Goal: Find specific page/section: Find specific page/section

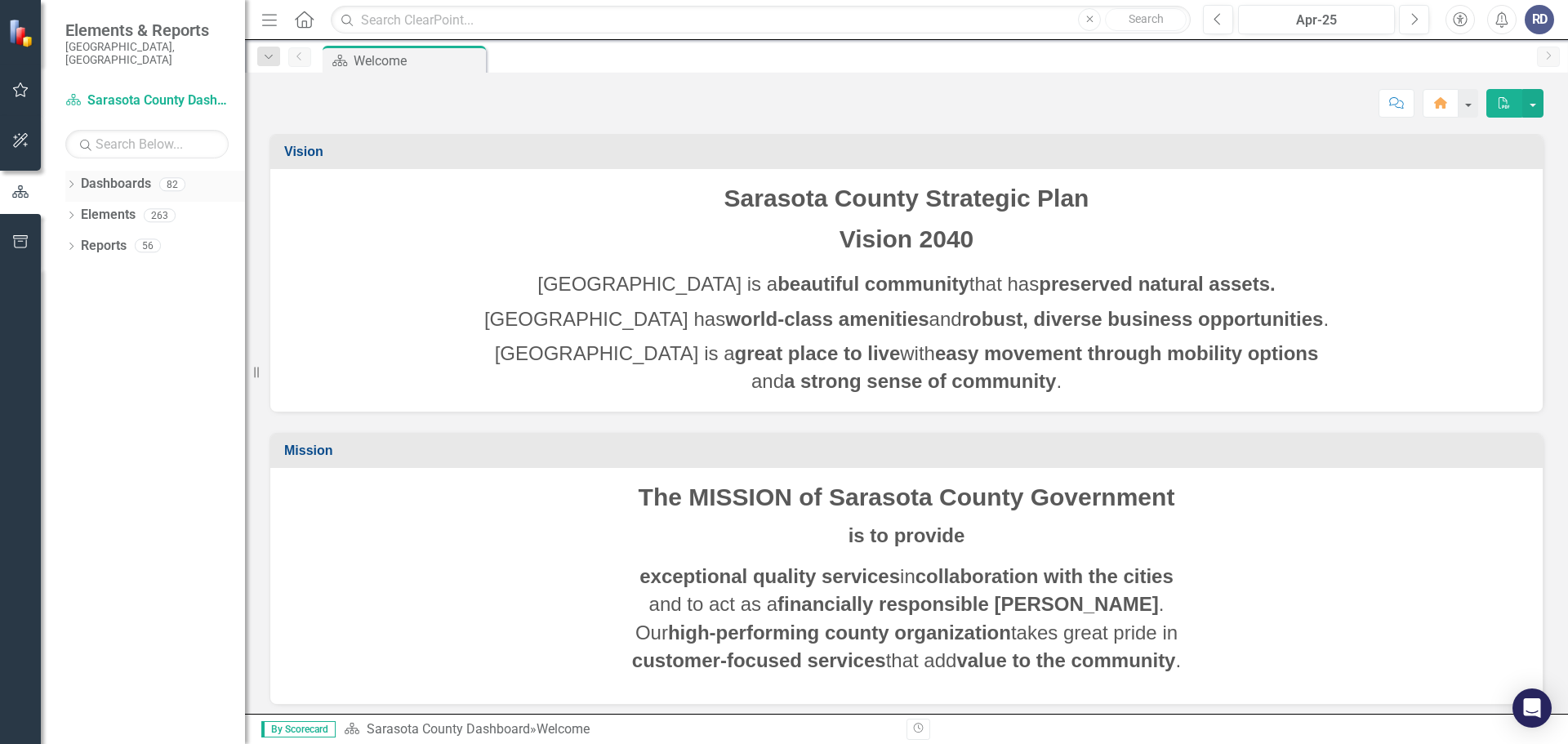
click at [71, 181] on icon "Dropdown" at bounding box center [71, 185] width 12 height 9
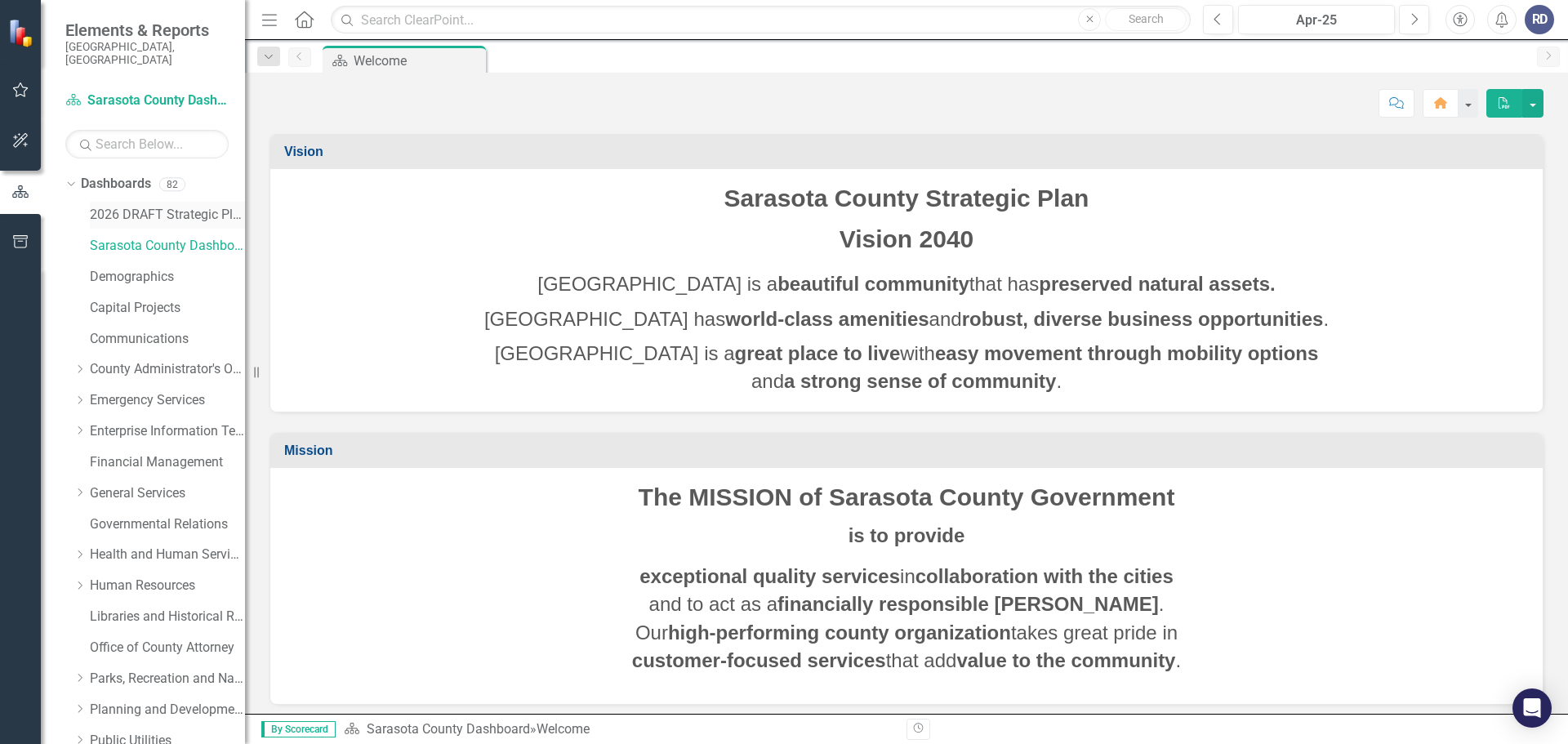
click at [118, 206] on link "2026 DRAFT Strategic Plan" at bounding box center [167, 215] width 155 height 19
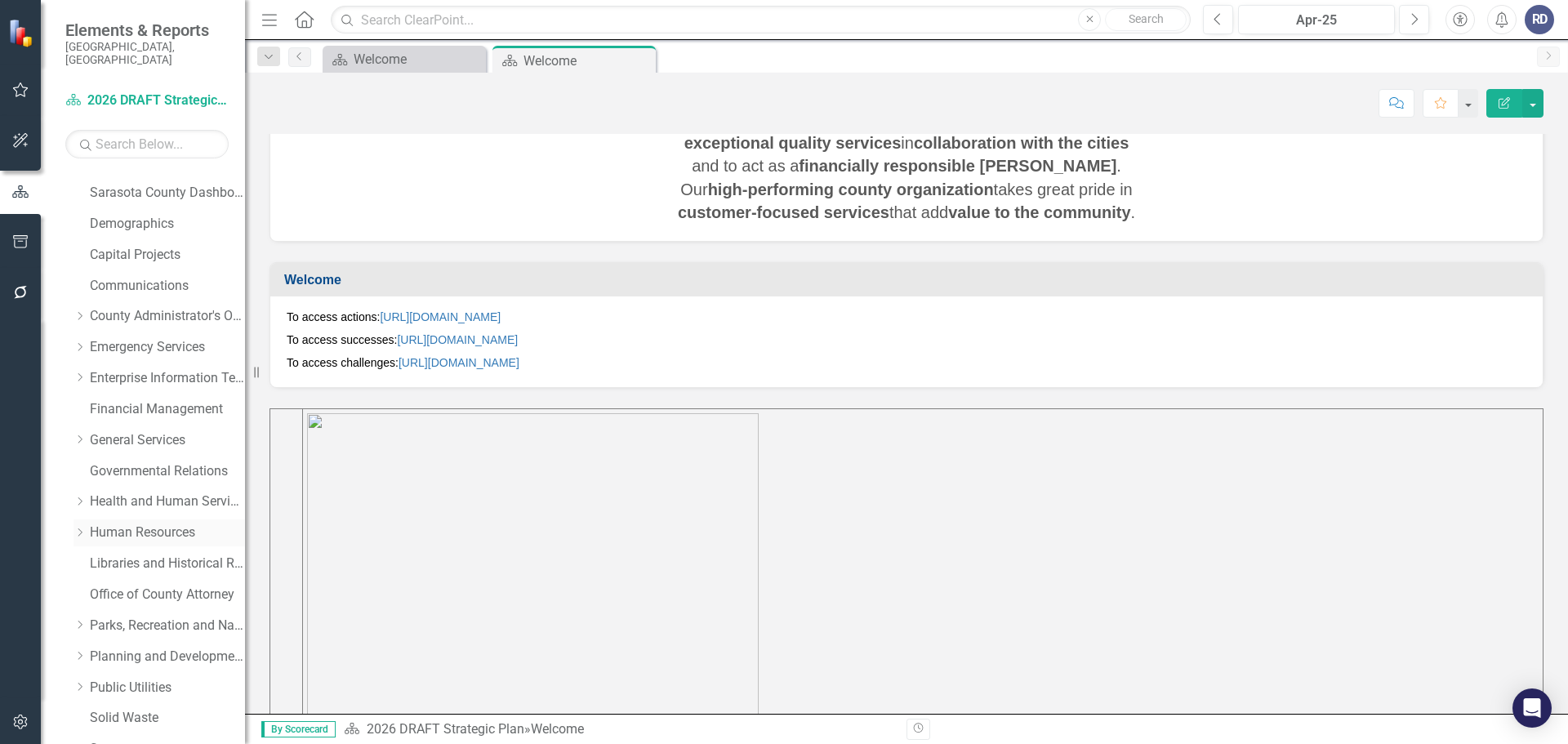
scroll to position [82, 0]
click at [122, 526] on link "Libraries and Historical Resources" at bounding box center [167, 534] width 155 height 19
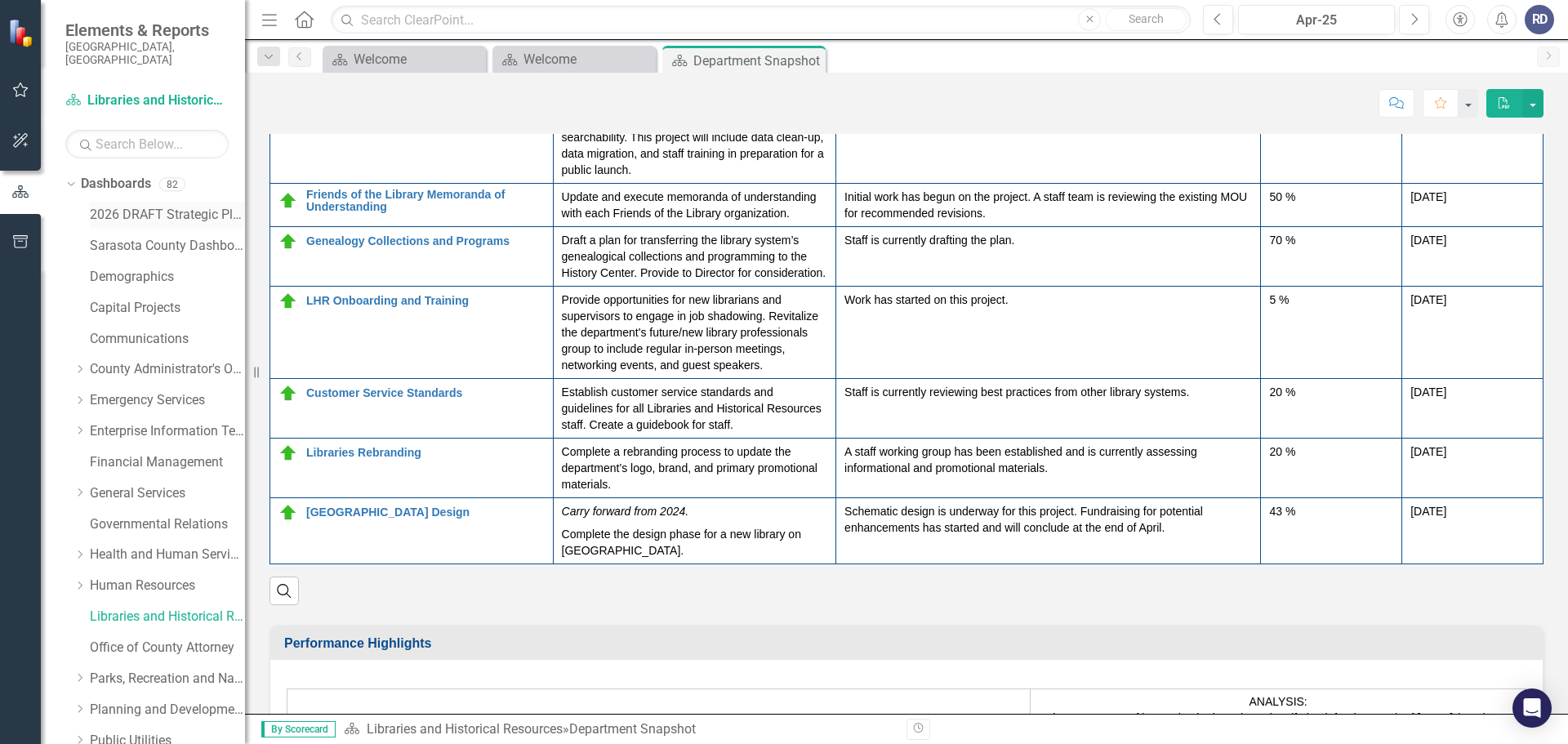
click at [103, 209] on link "2026 DRAFT Strategic Plan" at bounding box center [167, 215] width 155 height 19
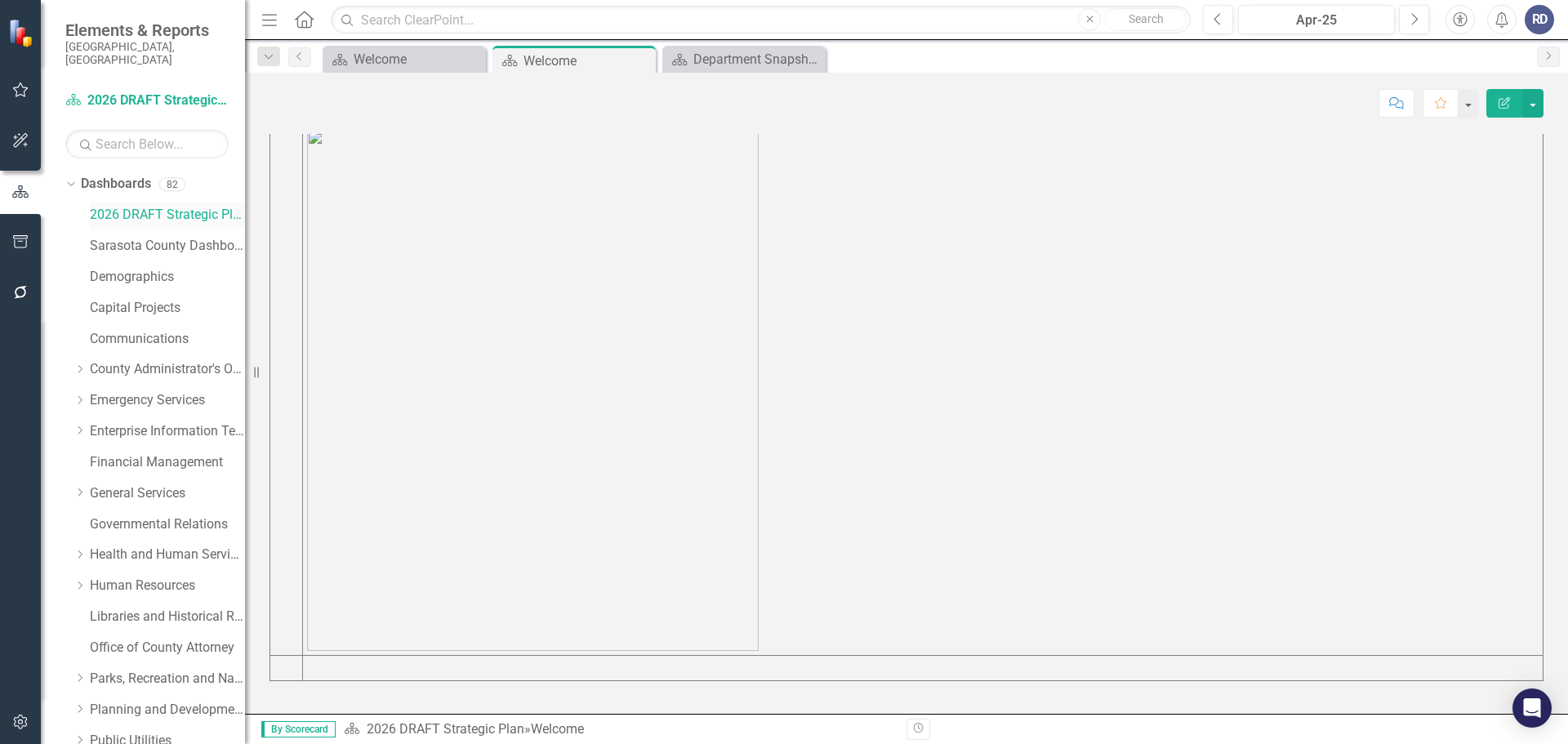
click at [93, 206] on link "2026 DRAFT Strategic Plan" at bounding box center [167, 215] width 155 height 19
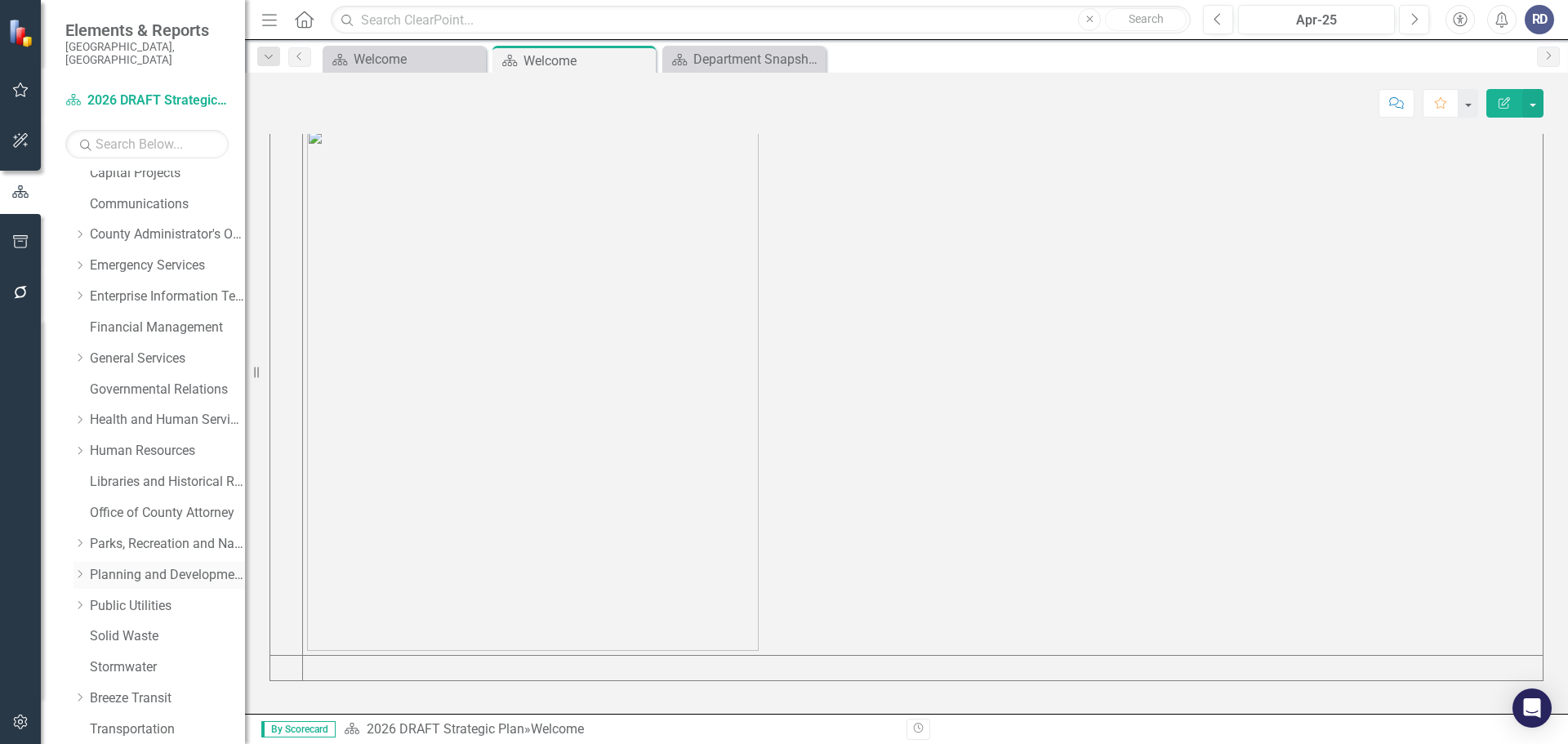
scroll to position [164, 0]
click at [113, 445] on link "Libraries and Historical Resources" at bounding box center [167, 453] width 155 height 19
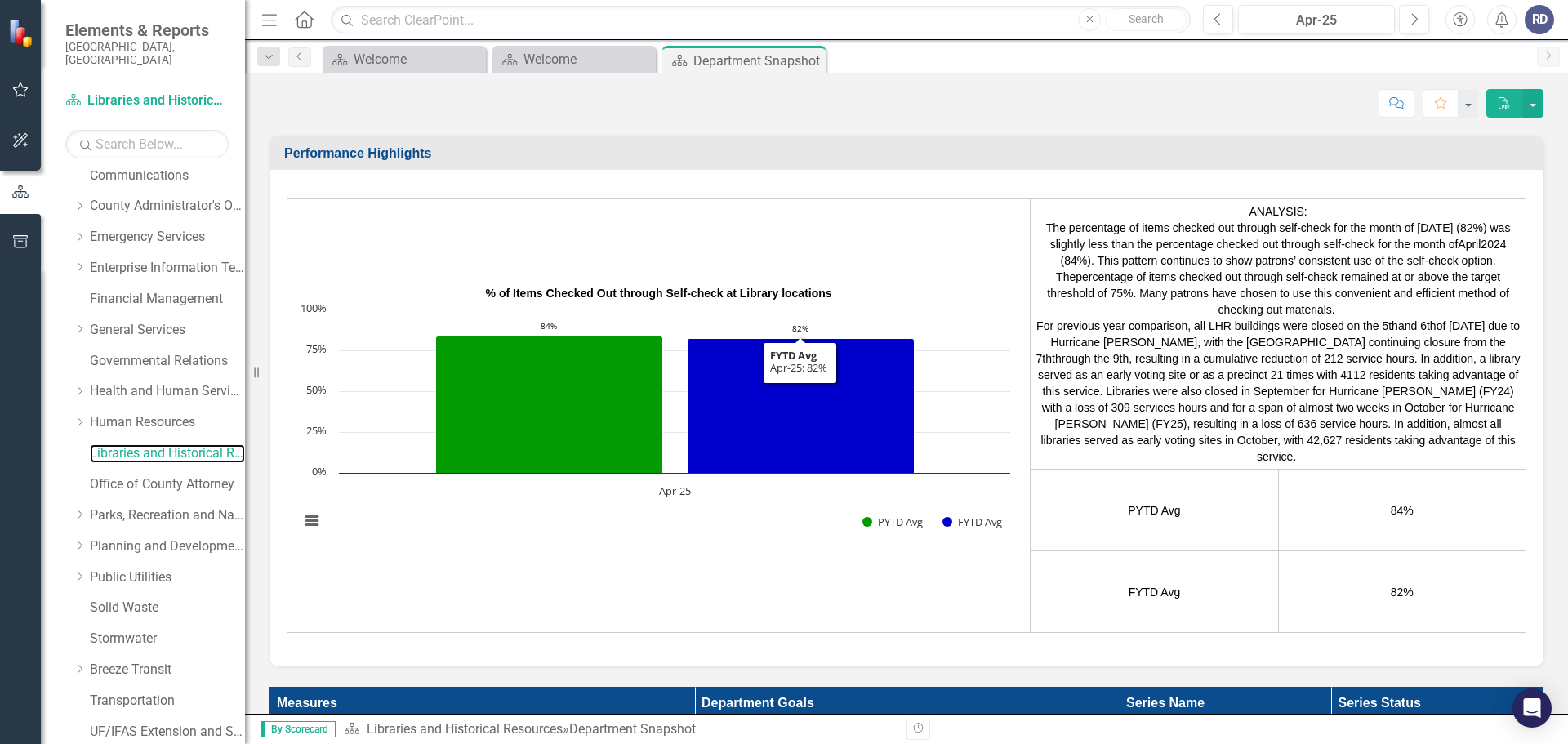
scroll to position [2123, 0]
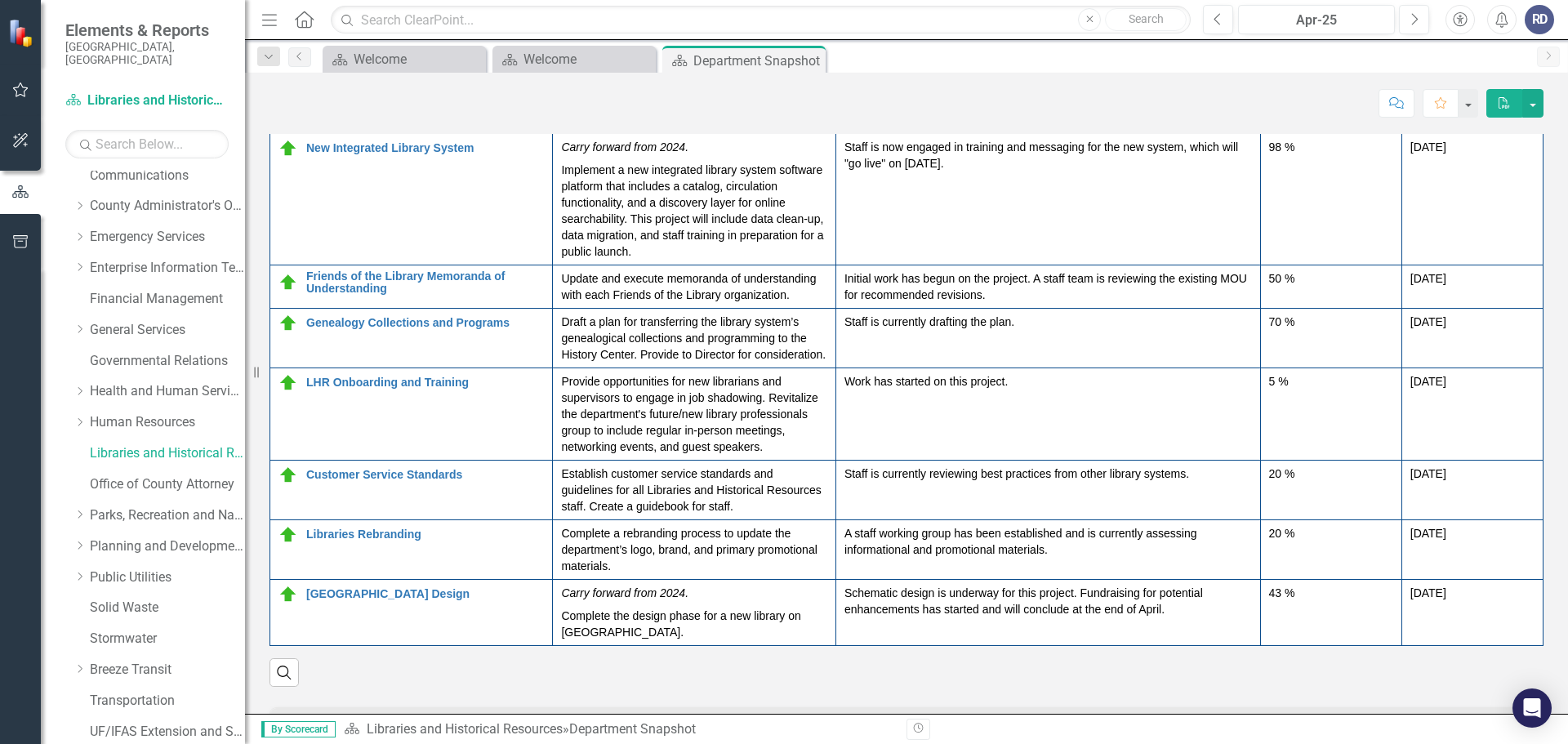
drag, startPoint x: 617, startPoint y: 557, endPoint x: 576, endPoint y: 535, distance: 46.5
click at [562, 534] on p "Complete a rebranding process to update the department’s logo, brand, and prima…" at bounding box center [693, 550] width 265 height 49
click at [576, 535] on p "Complete a rebranding process to update the department’s logo, brand, and prima…" at bounding box center [693, 550] width 265 height 49
drag, startPoint x: 559, startPoint y: 519, endPoint x: 613, endPoint y: 538, distance: 57.2
click at [613, 538] on p "Complete a rebranding process to update the department’s logo, brand, and prima…" at bounding box center [693, 550] width 265 height 49
